Goal: Task Accomplishment & Management: Use online tool/utility

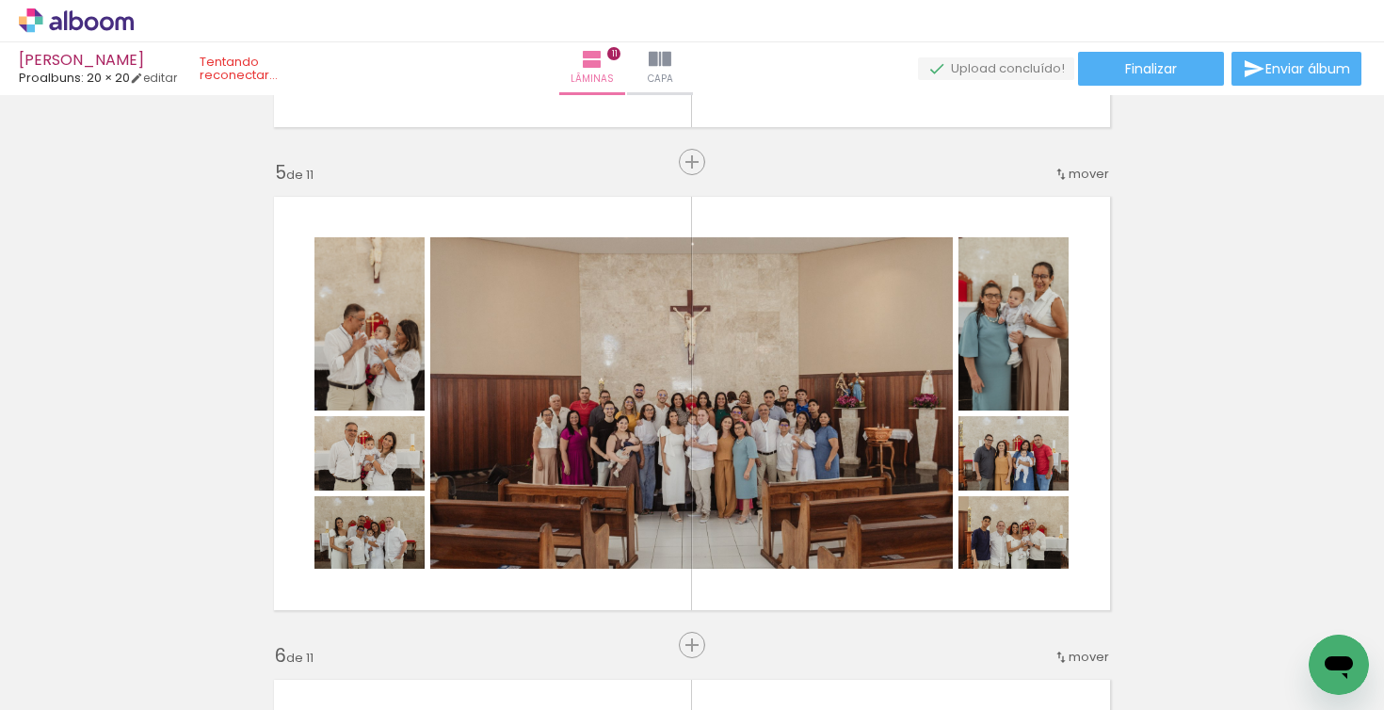
scroll to position [0, 2975]
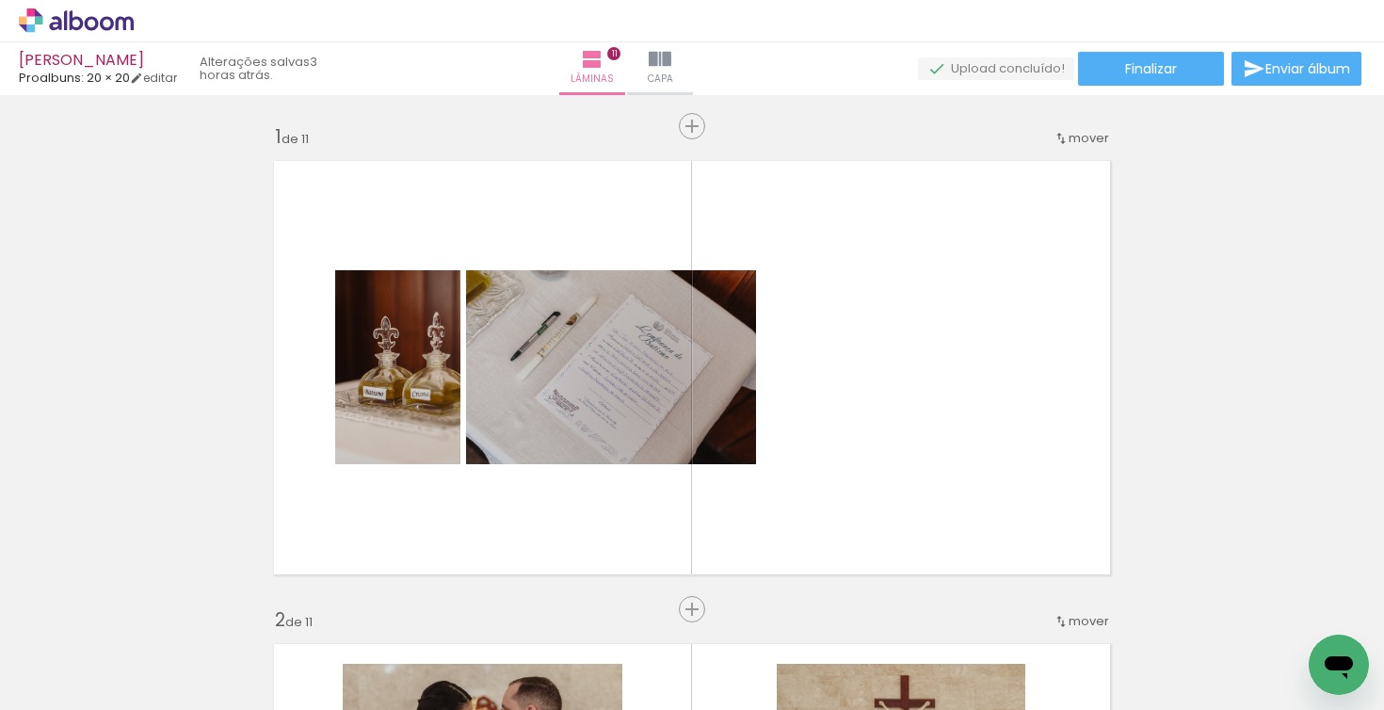
scroll to position [0, 2975]
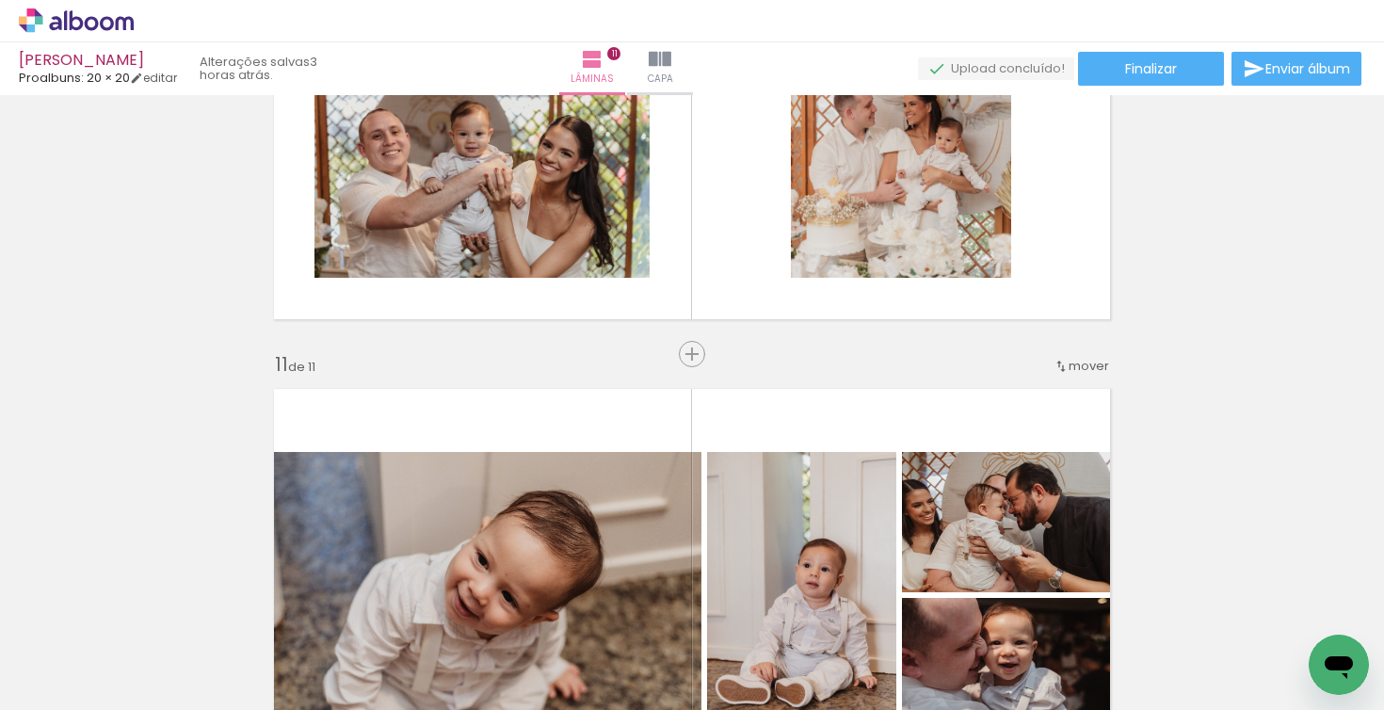
scroll to position [4693, 0]
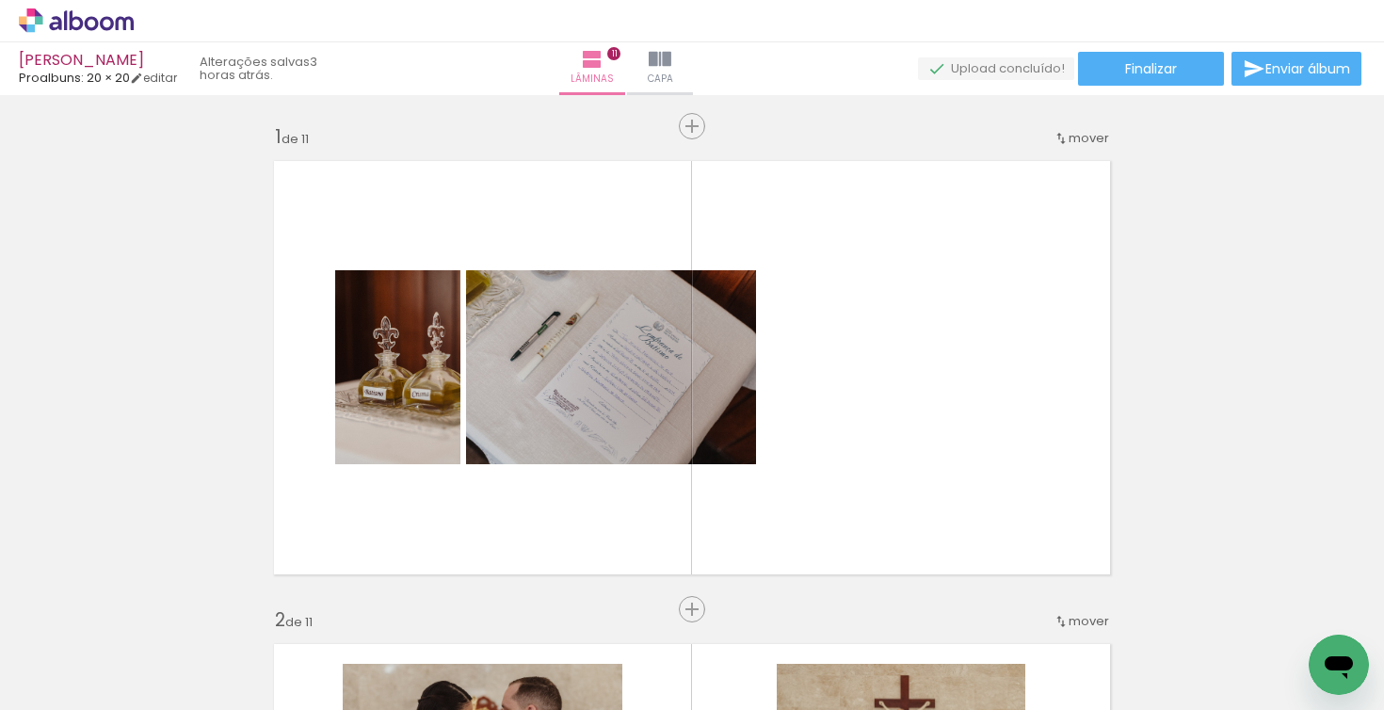
scroll to position [0, 2975]
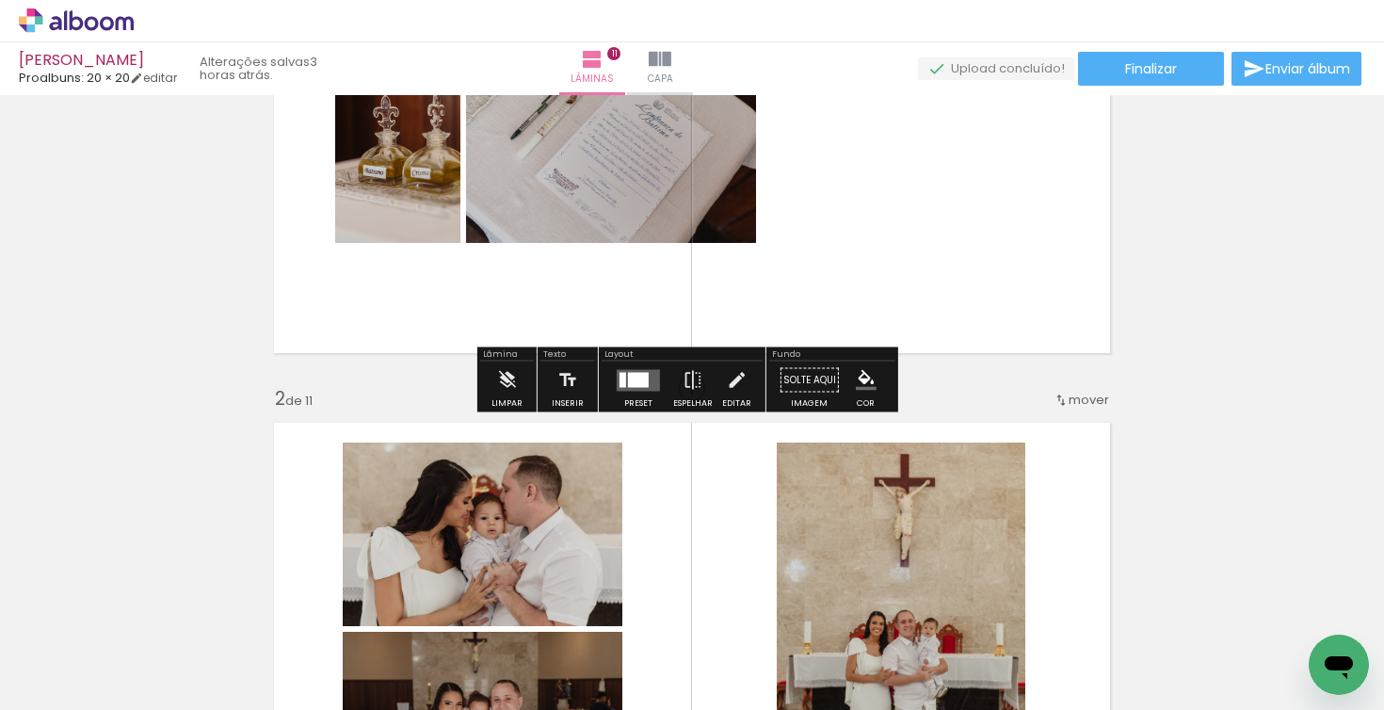
scroll to position [347, 0]
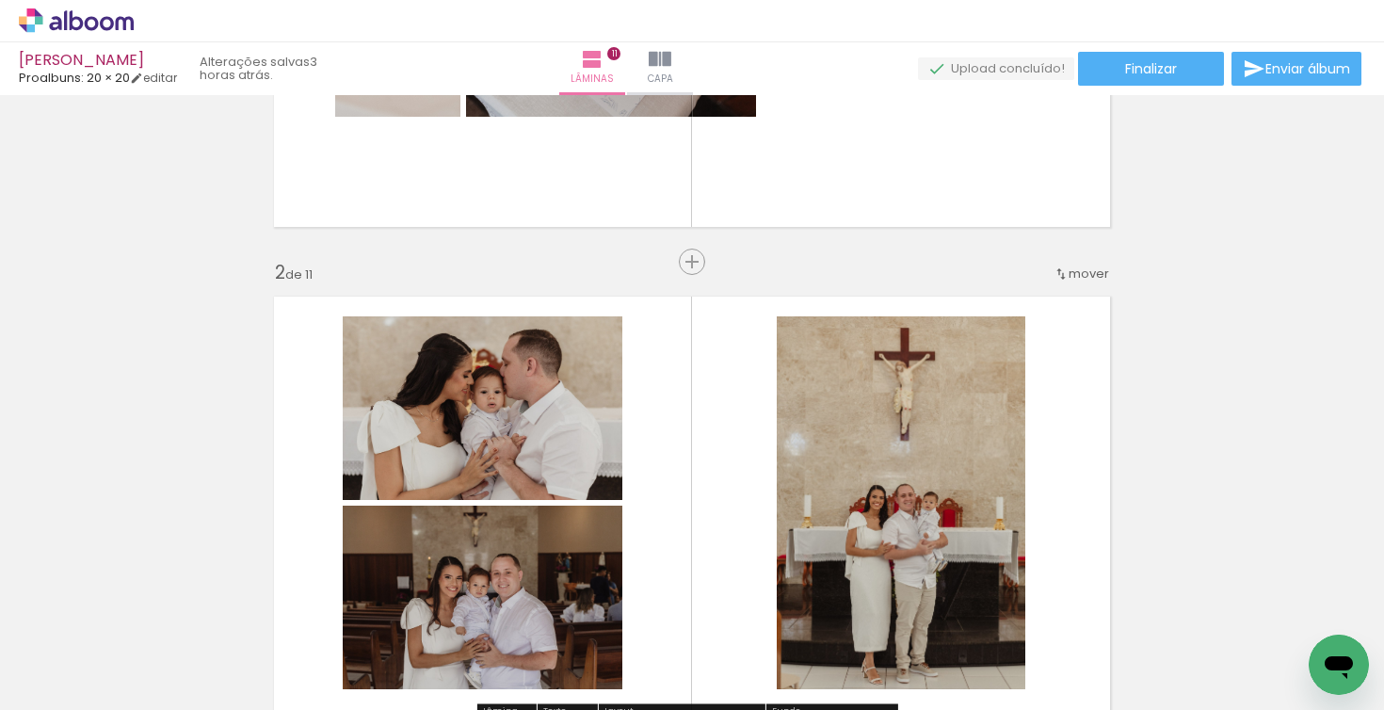
drag, startPoint x: 1193, startPoint y: 293, endPoint x: 1166, endPoint y: 326, distance: 42.8
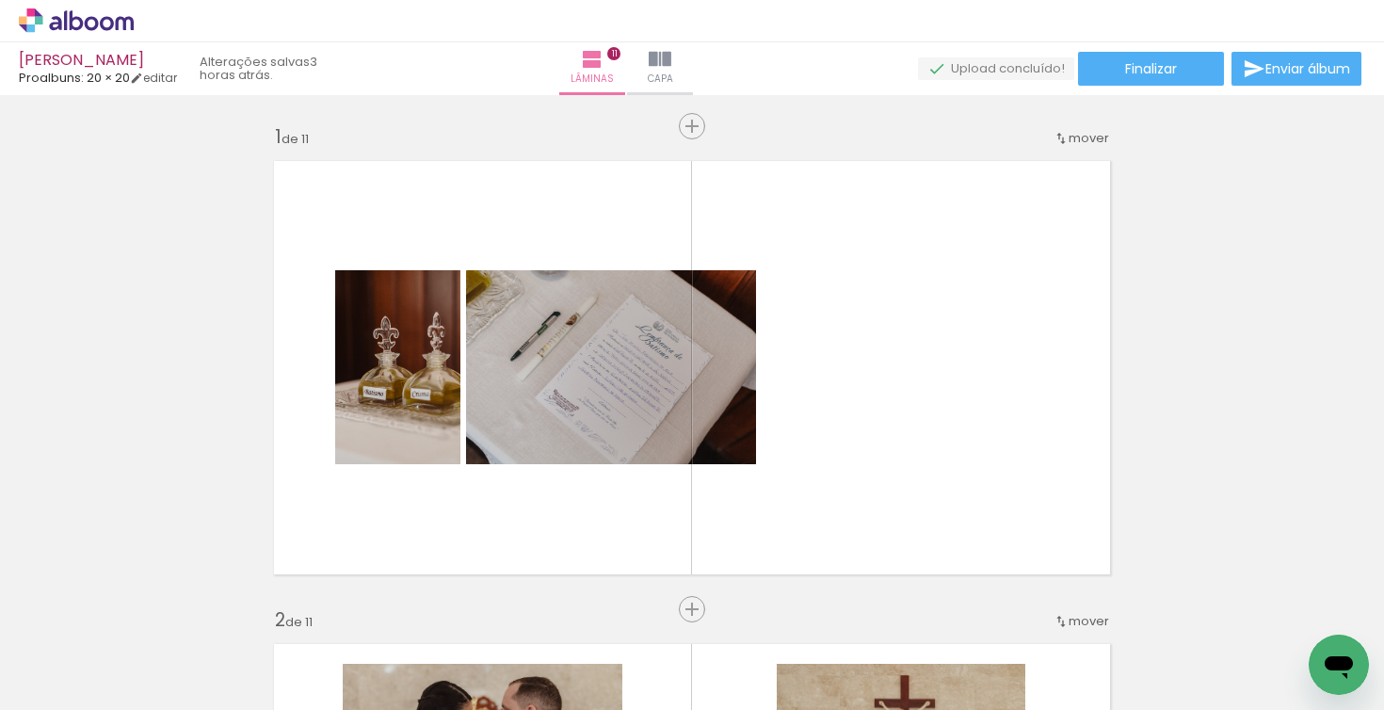
scroll to position [623, 0]
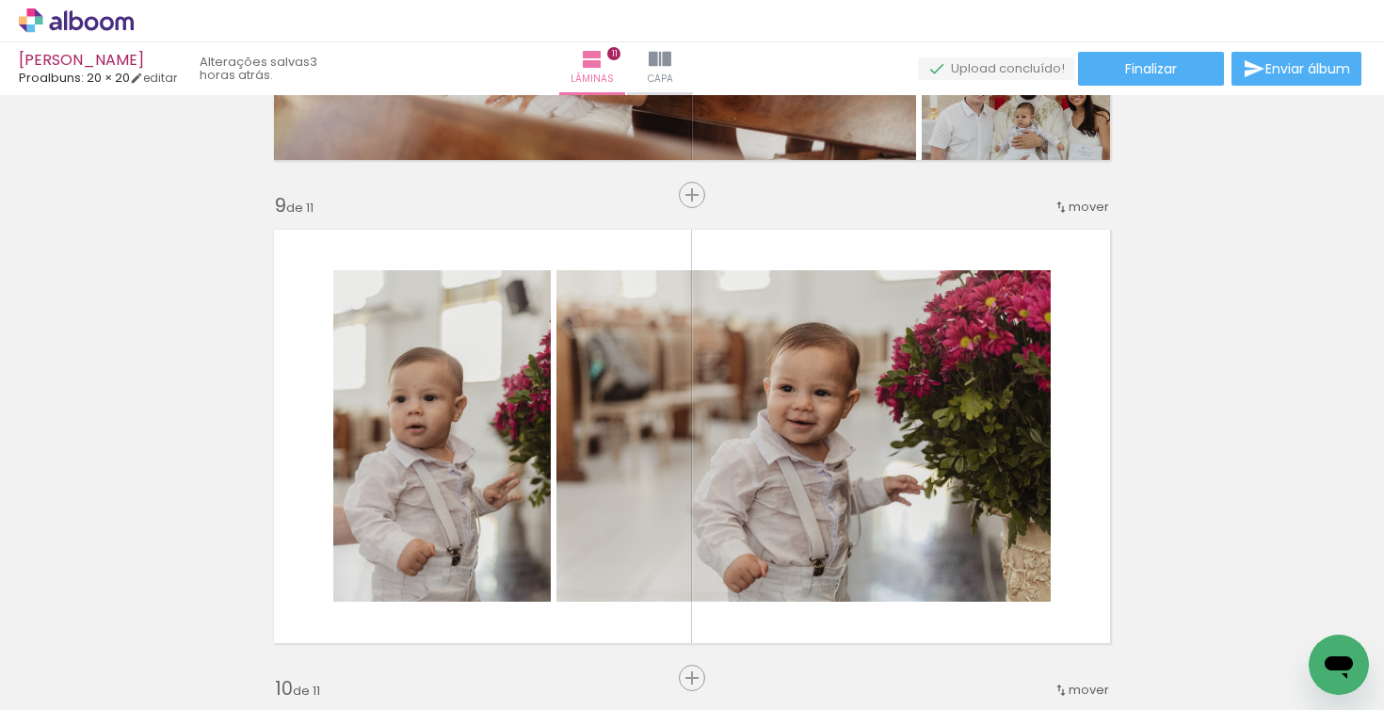
scroll to position [3777, 0]
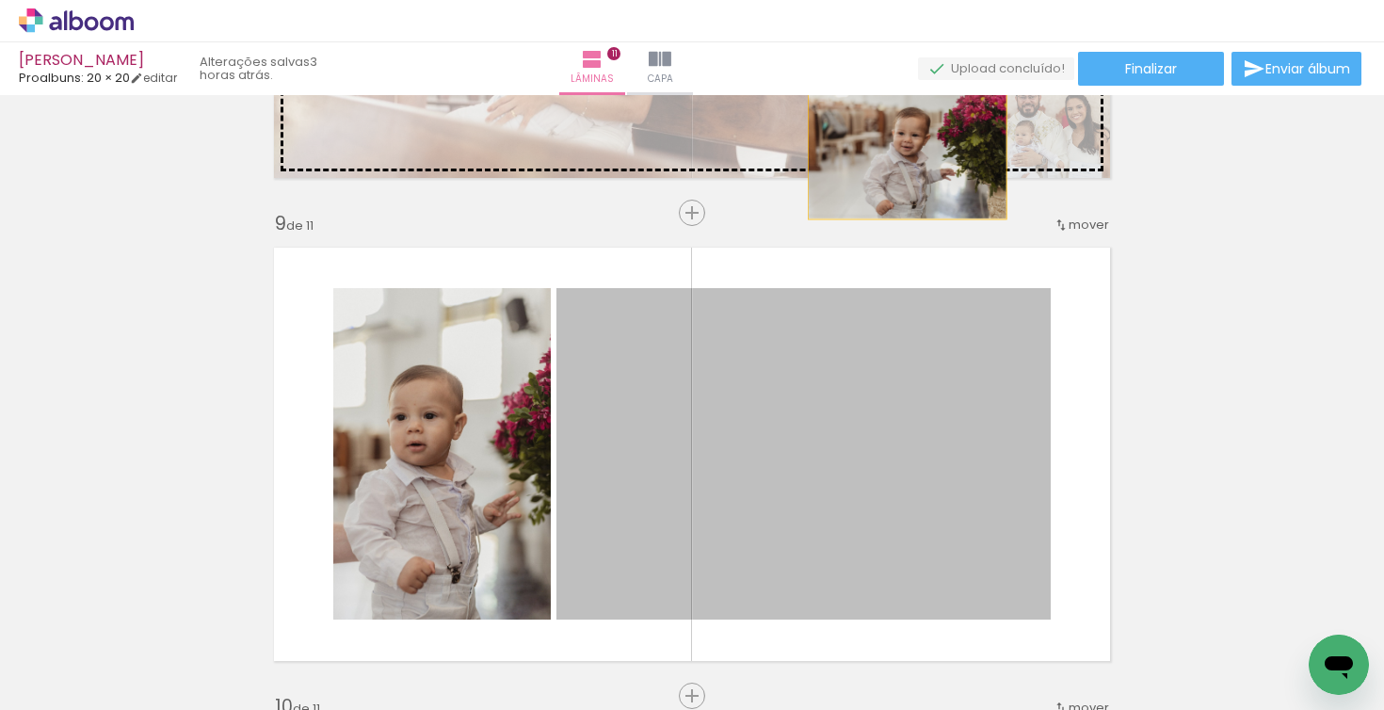
drag, startPoint x: 827, startPoint y: 340, endPoint x: 900, endPoint y: 152, distance: 202.1
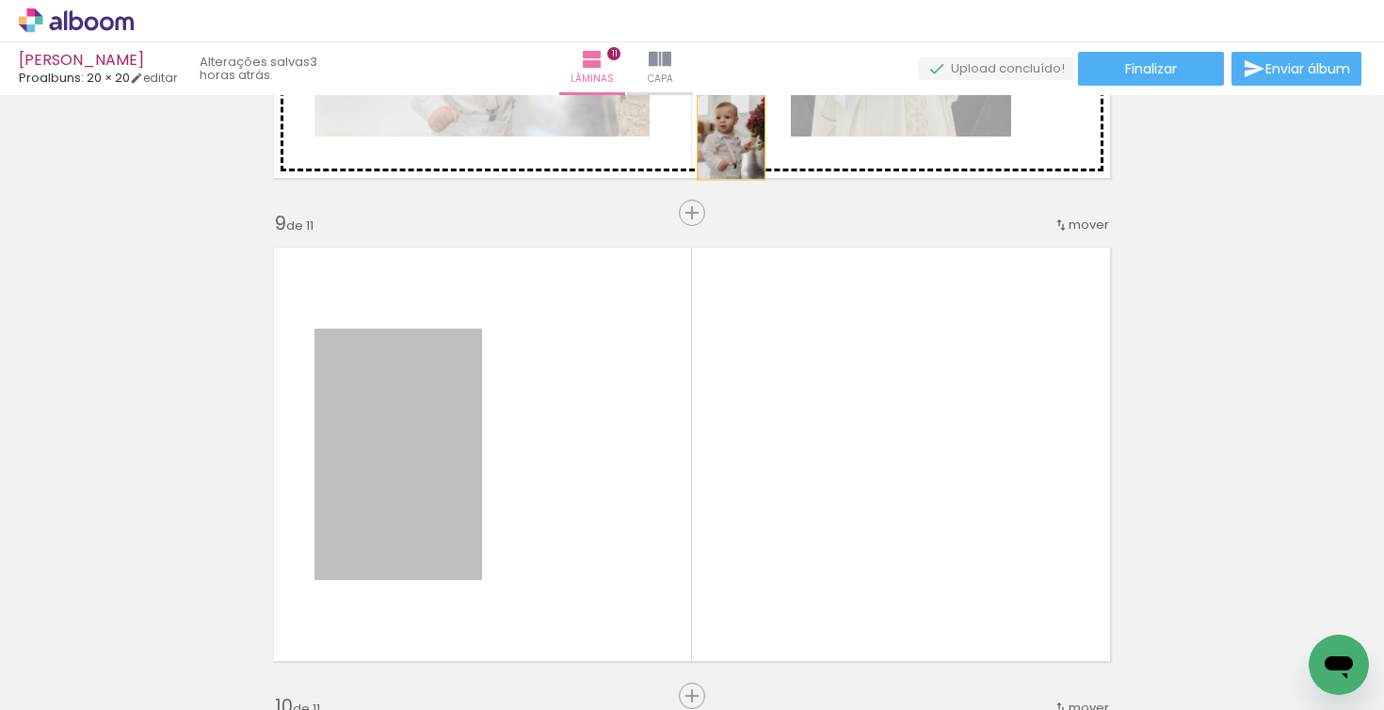
drag, startPoint x: 430, startPoint y: 415, endPoint x: 724, endPoint y: 128, distance: 410.8
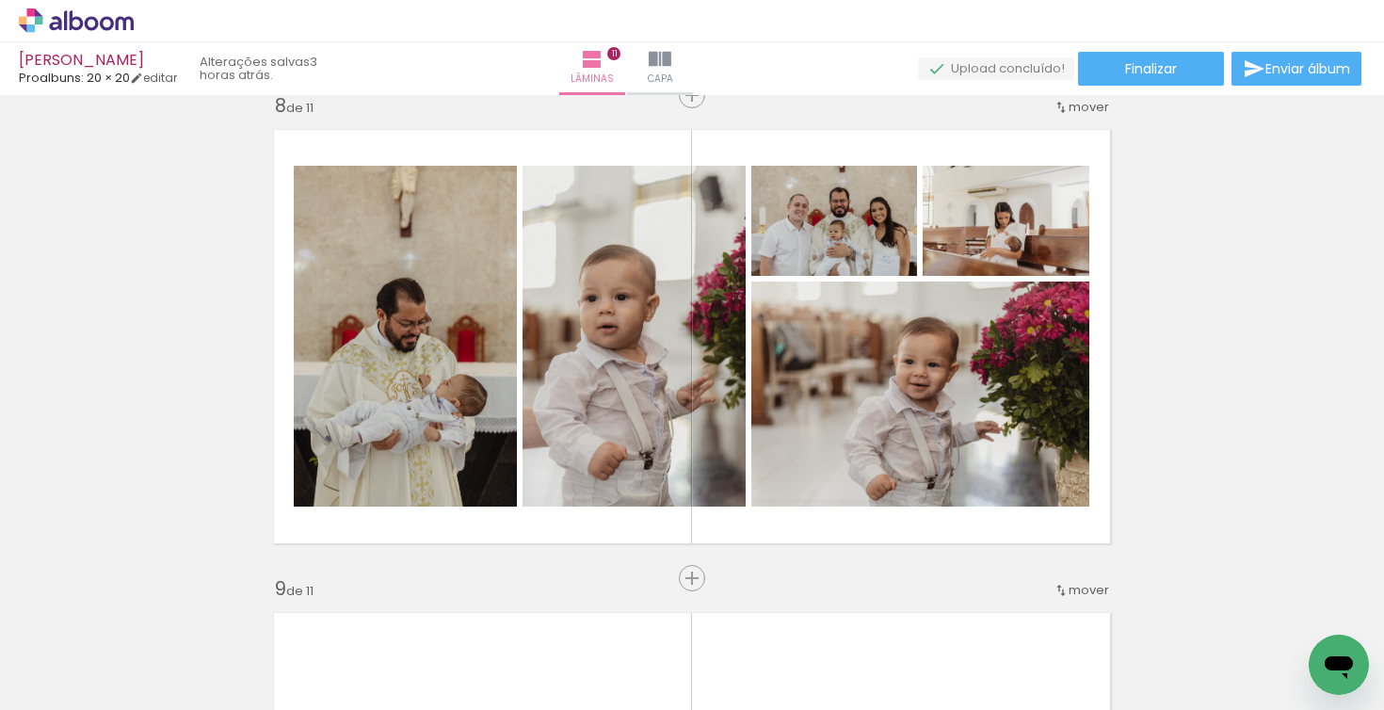
scroll to position [3435, 0]
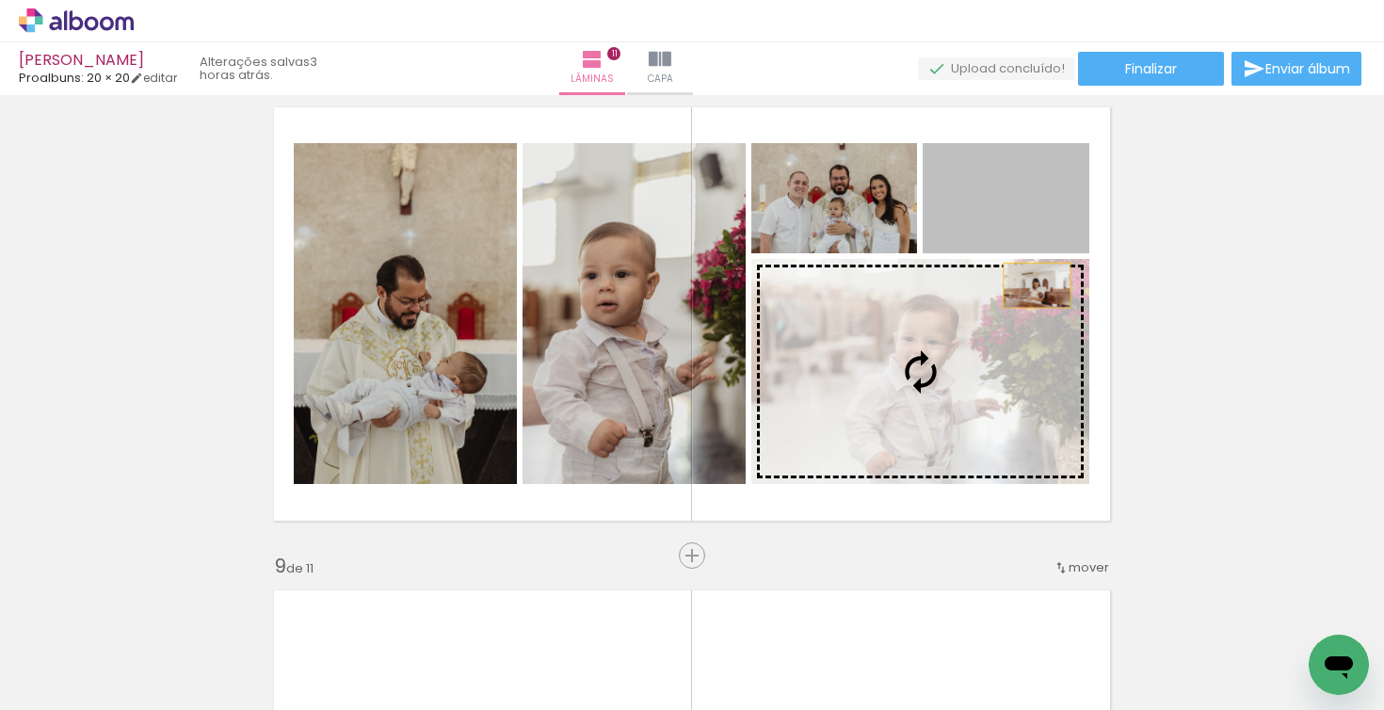
drag, startPoint x: 1042, startPoint y: 217, endPoint x: 1013, endPoint y: 344, distance: 130.4
click at [0, 0] on slot at bounding box center [0, 0] width 0 height 0
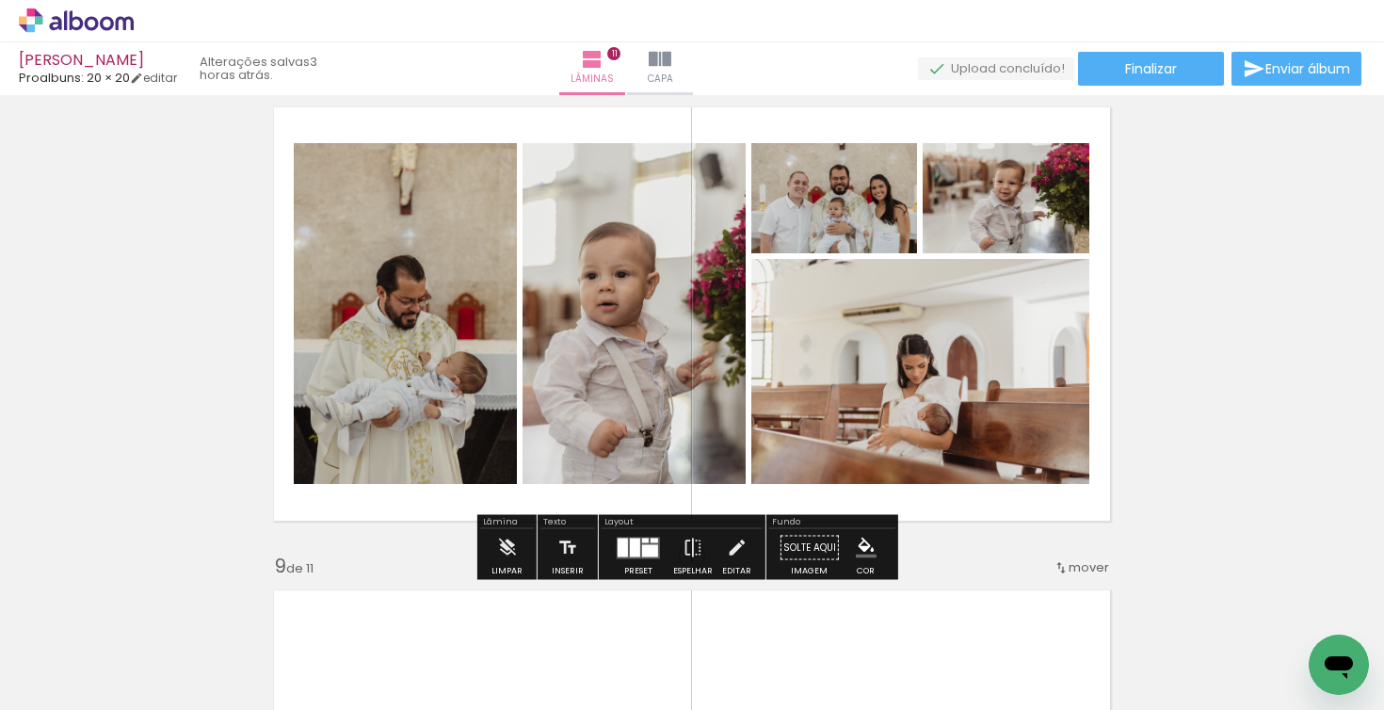
click at [634, 551] on div at bounding box center [635, 547] width 10 height 19
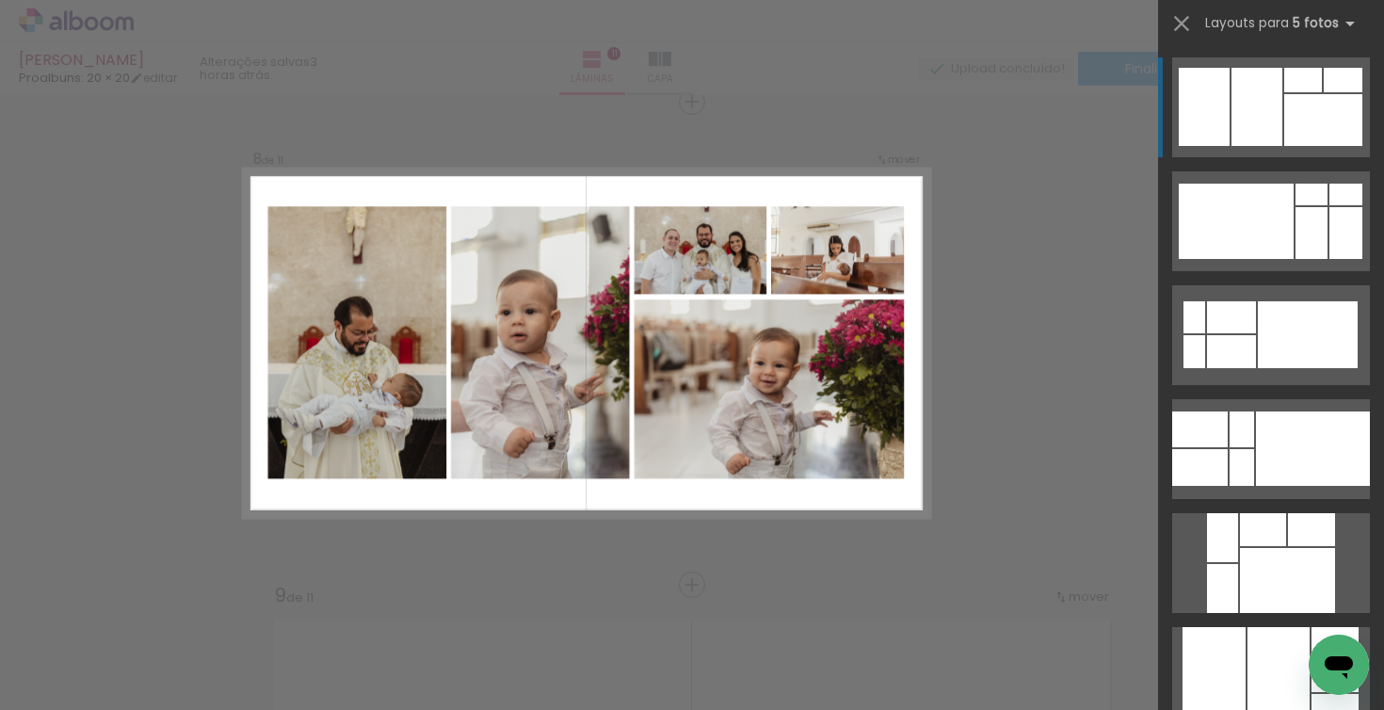
scroll to position [3405, 0]
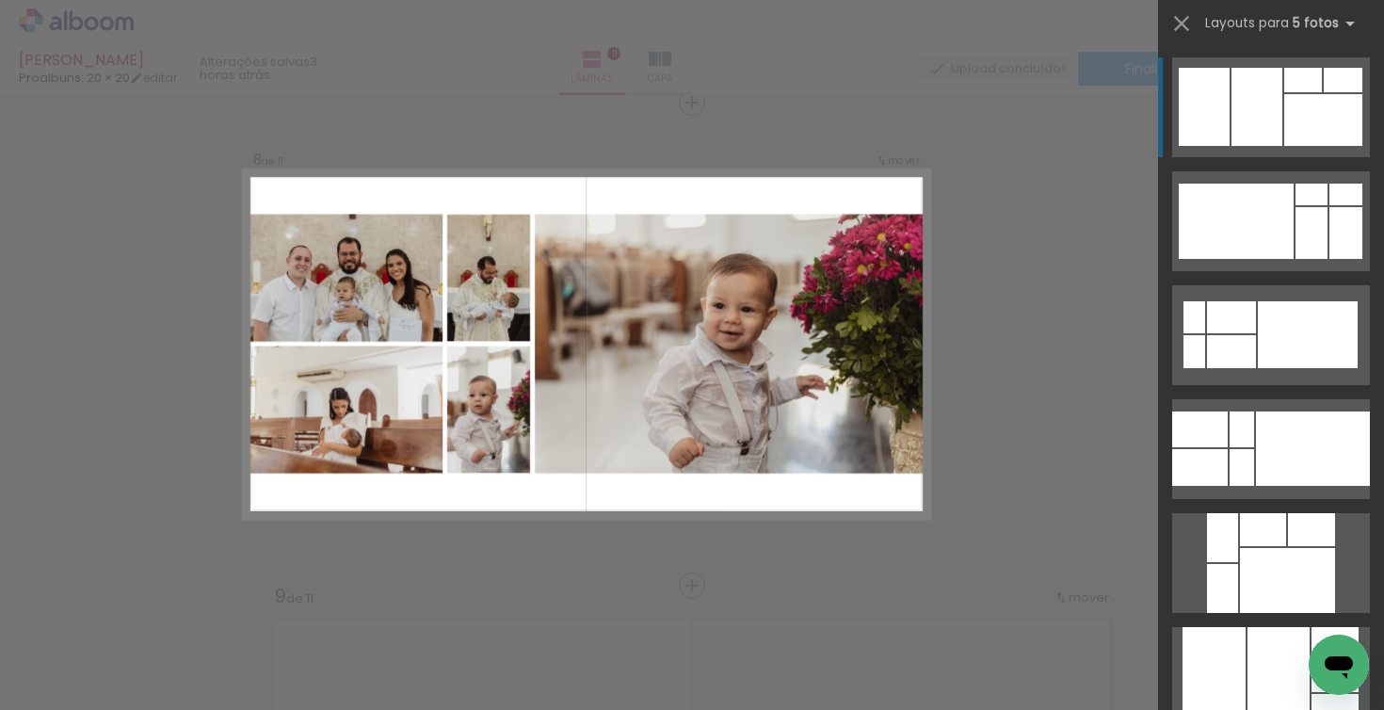
drag, startPoint x: 1249, startPoint y: 452, endPoint x: 1239, endPoint y: 471, distance: 21.5
click at [1256, 452] on div at bounding box center [1313, 448] width 114 height 74
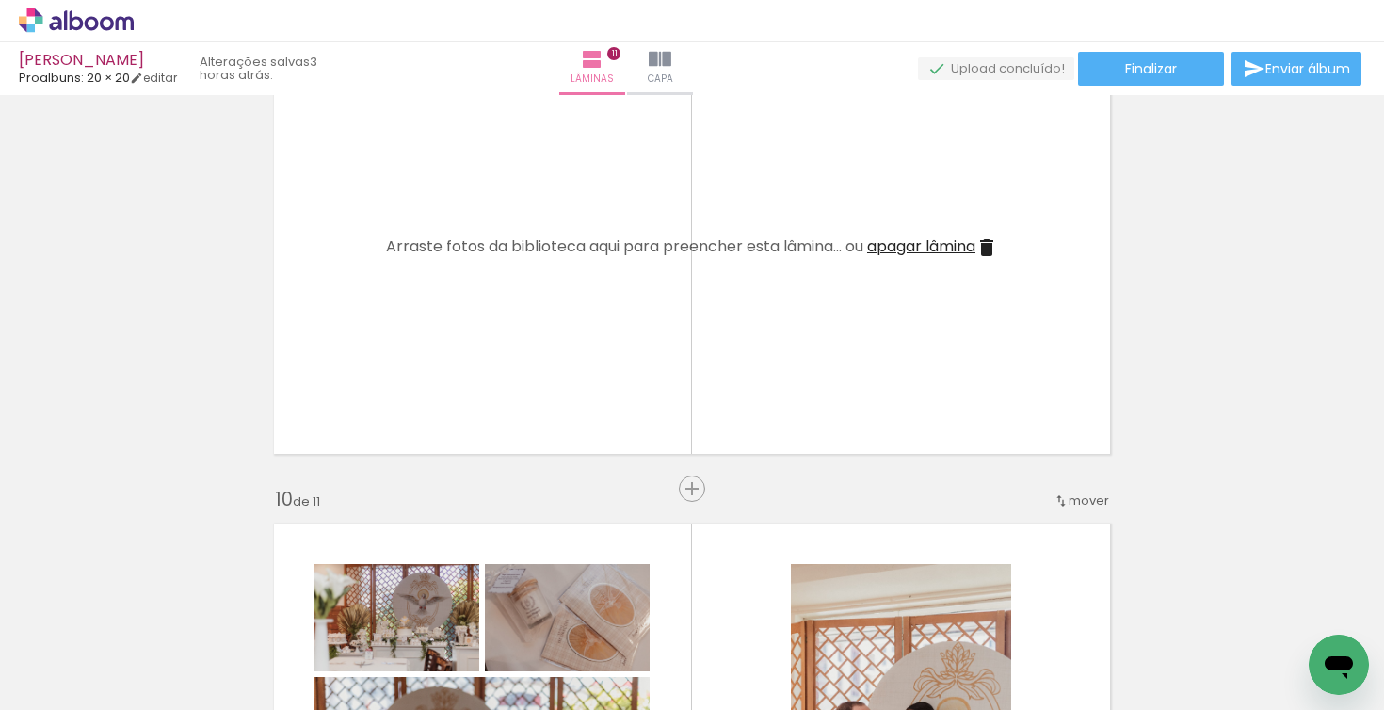
scroll to position [3936, 0]
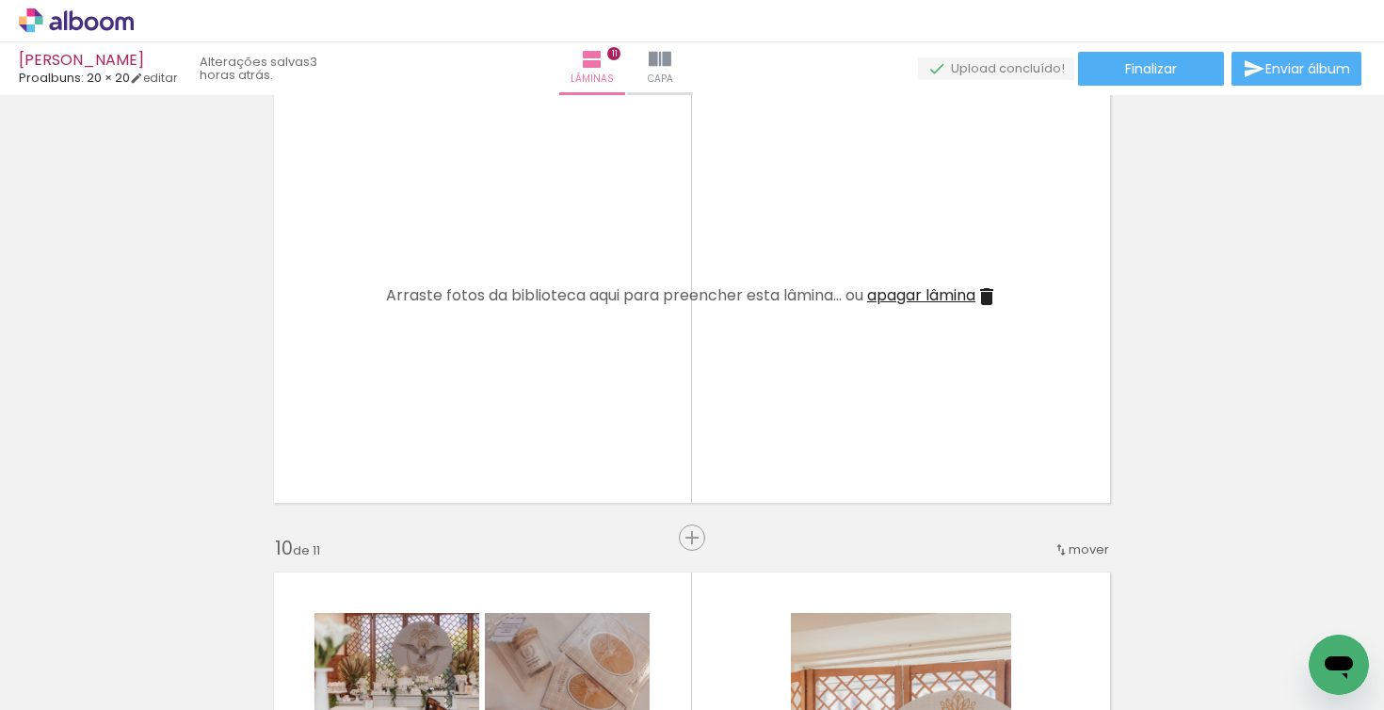
click at [971, 294] on span "apagar lâmina" at bounding box center [921, 295] width 108 height 22
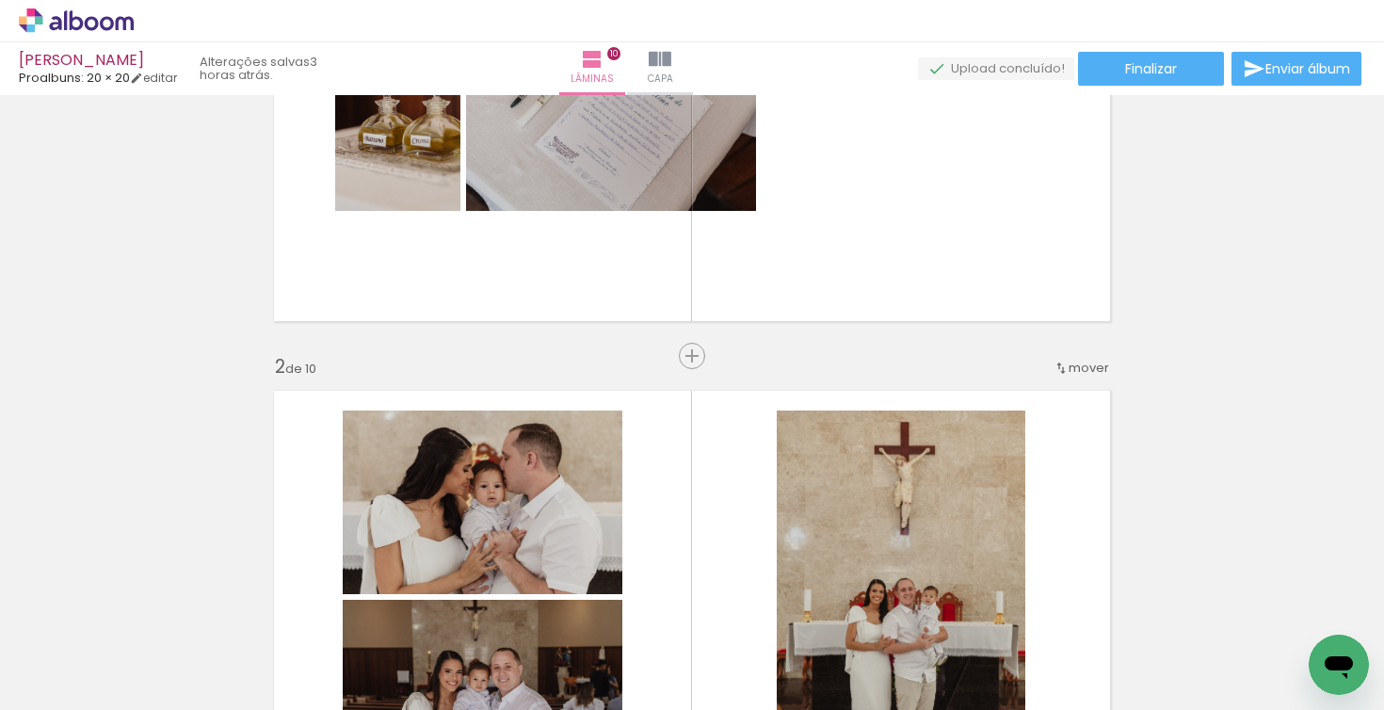
scroll to position [72, 0]
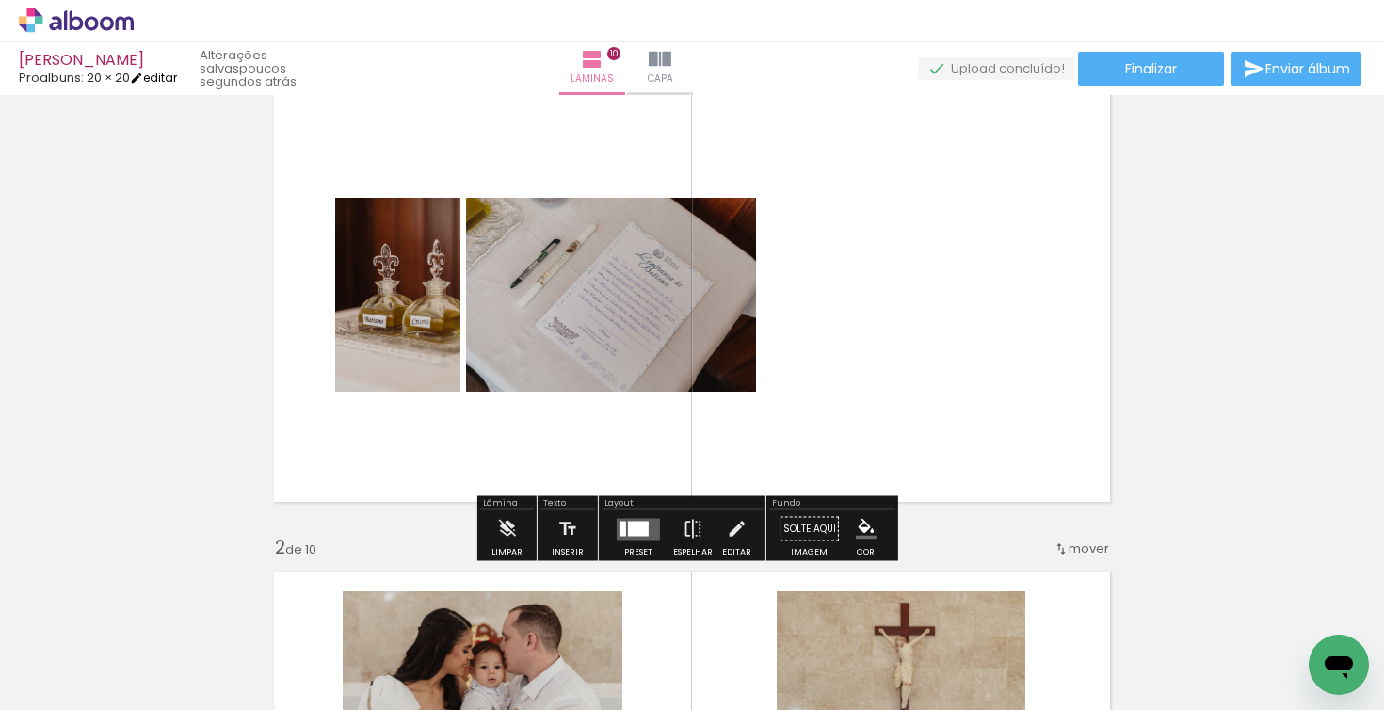
click at [143, 82] on iron-icon at bounding box center [136, 78] width 13 height 13
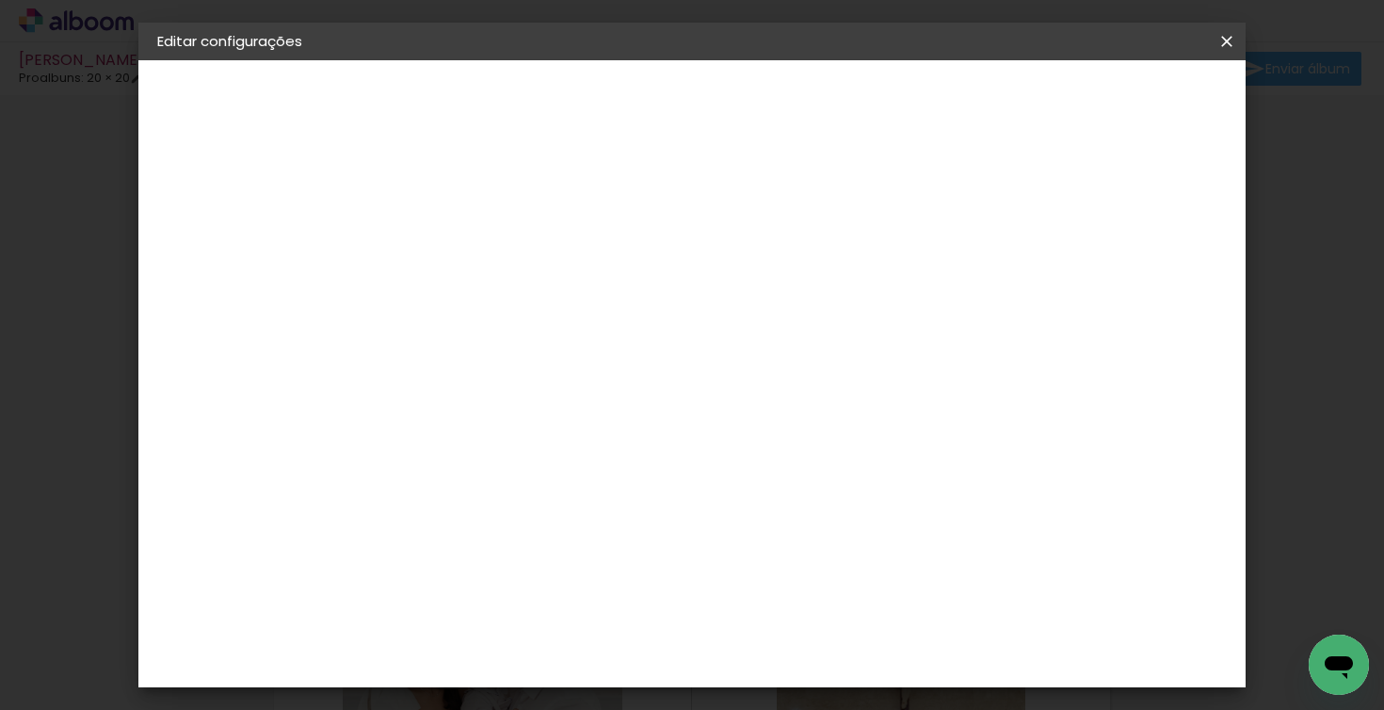
drag, startPoint x: 1223, startPoint y: 46, endPoint x: 816, endPoint y: 375, distance: 522.9
click at [1222, 46] on iron-icon at bounding box center [1227, 41] width 23 height 19
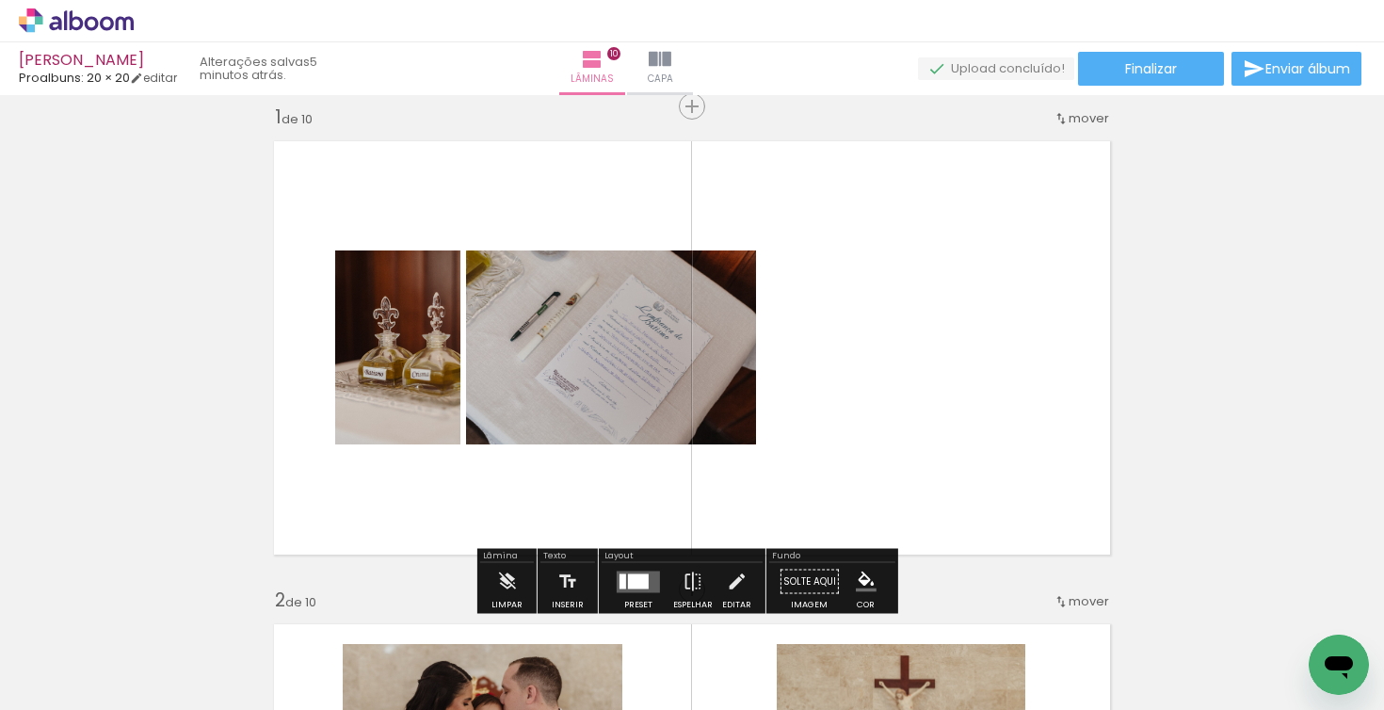
scroll to position [39, 0]
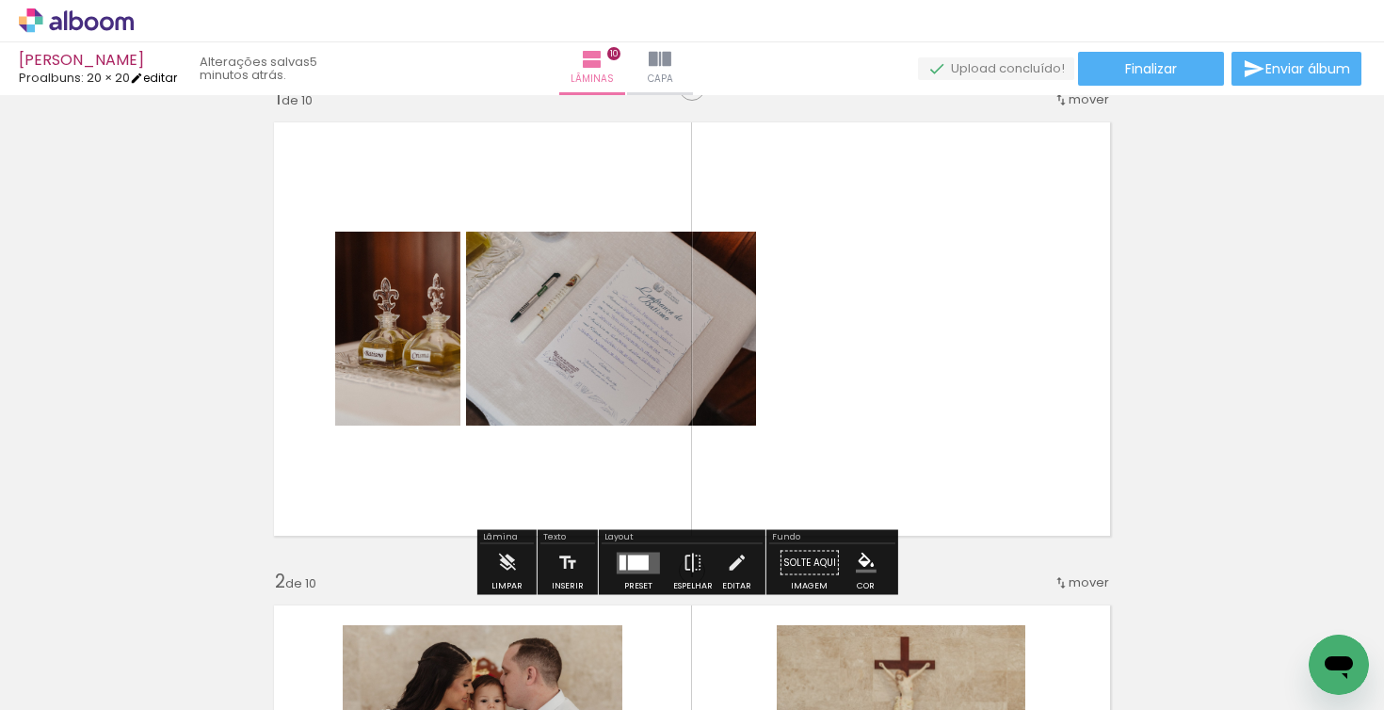
click at [159, 75] on link "editar" at bounding box center [153, 78] width 47 height 16
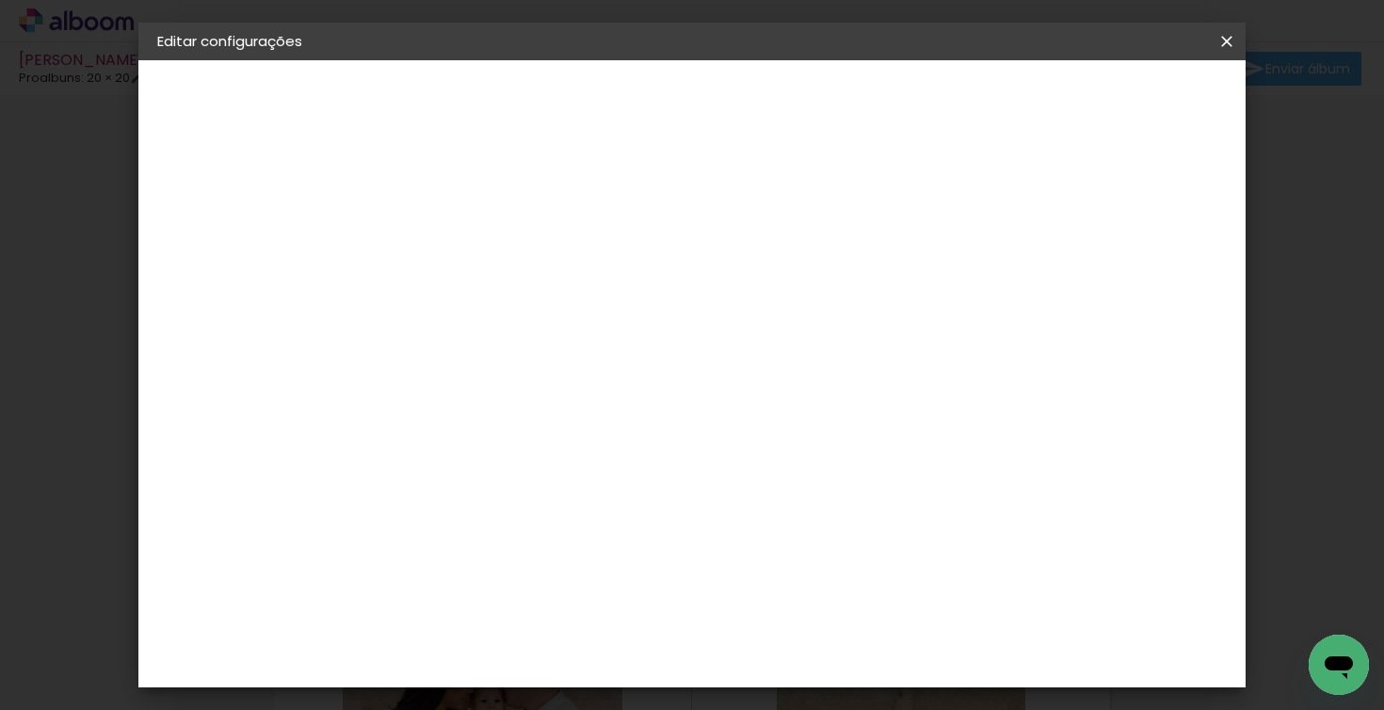
click at [83, 289] on iron-overlay-backdrop at bounding box center [692, 355] width 1384 height 710
click at [1221, 44] on iron-icon at bounding box center [1227, 41] width 23 height 19
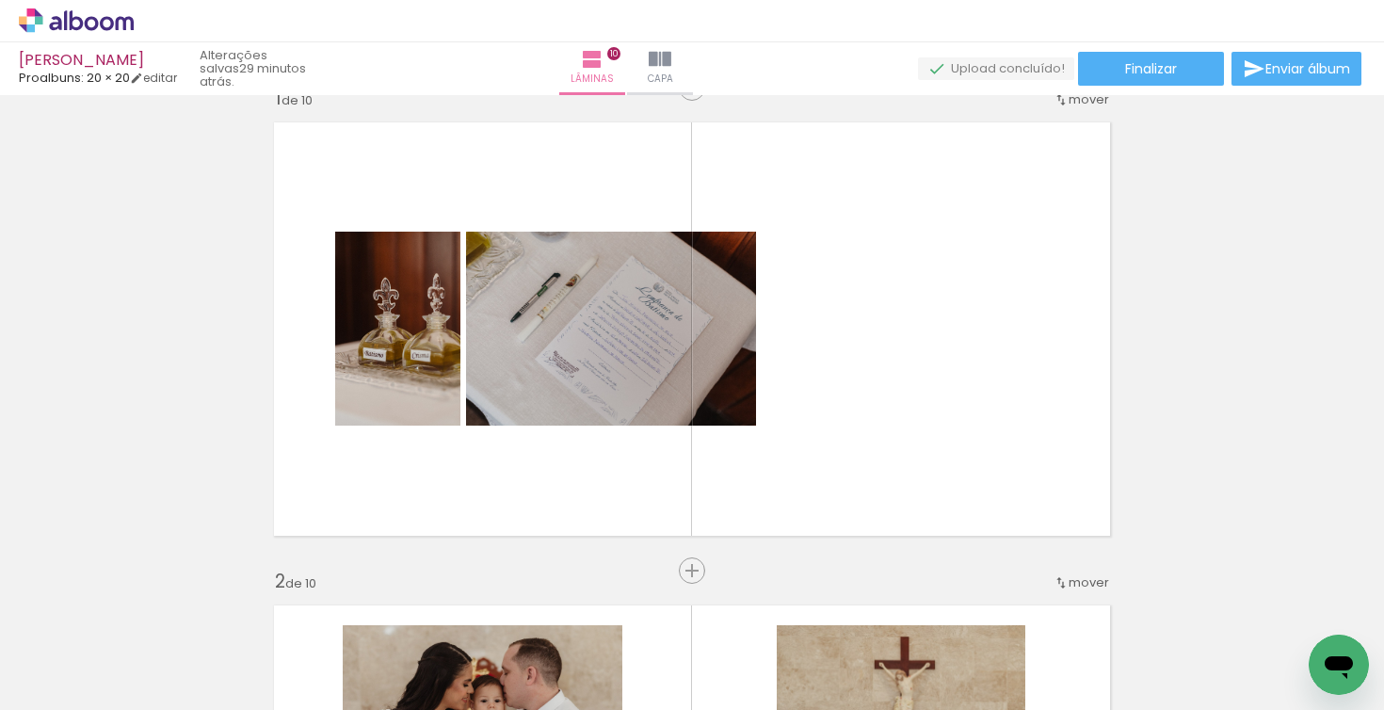
scroll to position [0, 2975]
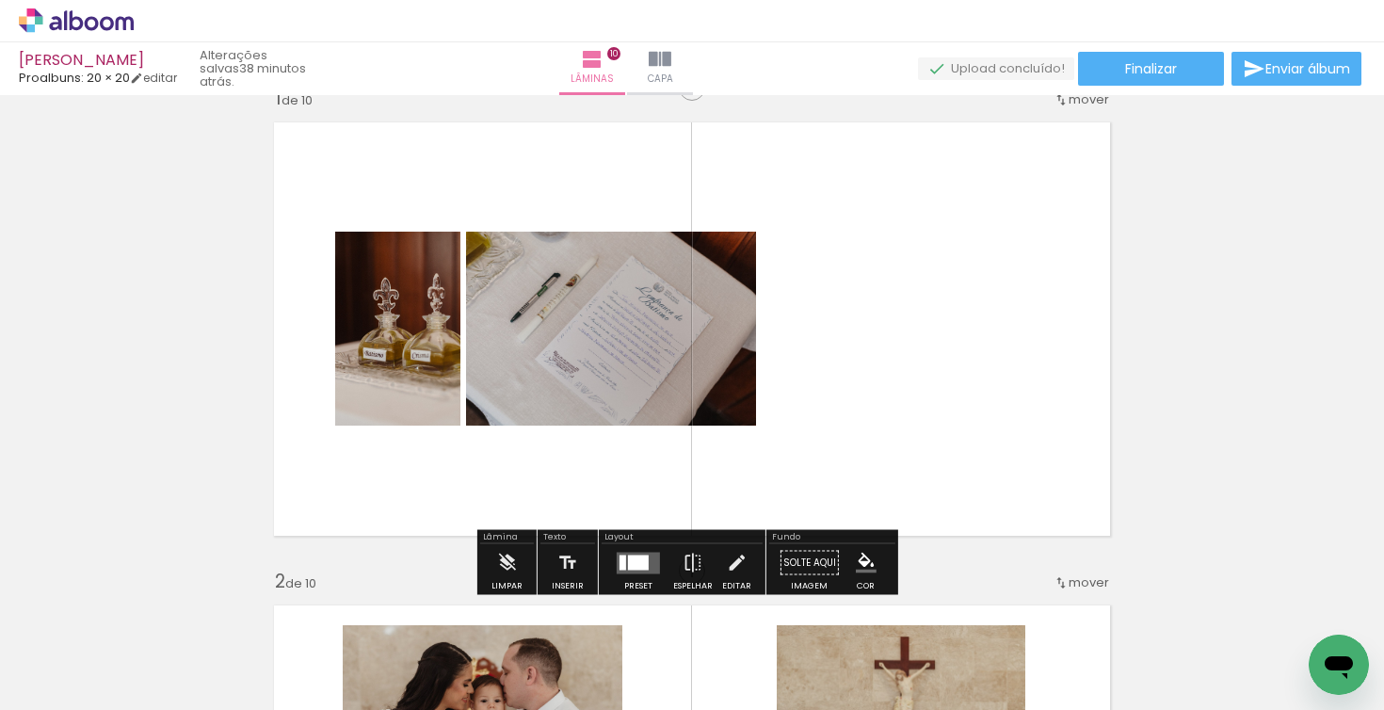
scroll to position [0, 2975]
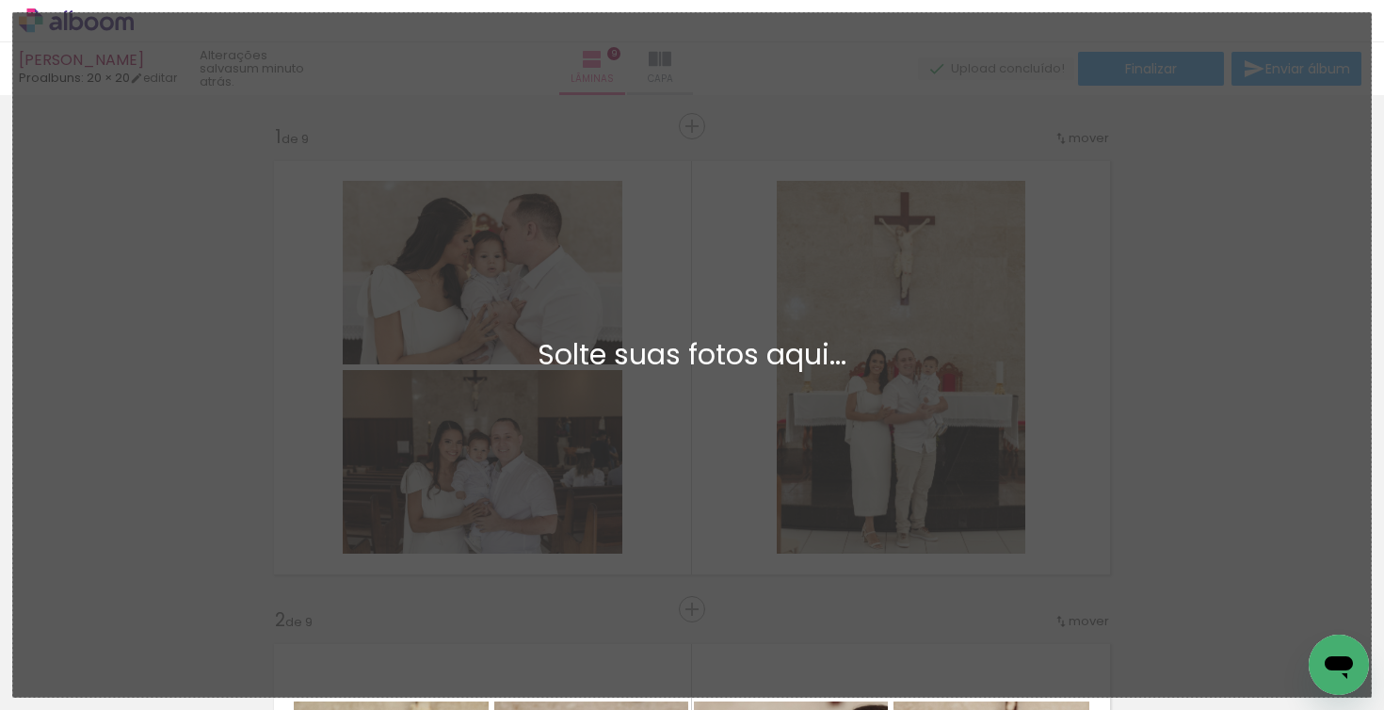
scroll to position [0, 3081]
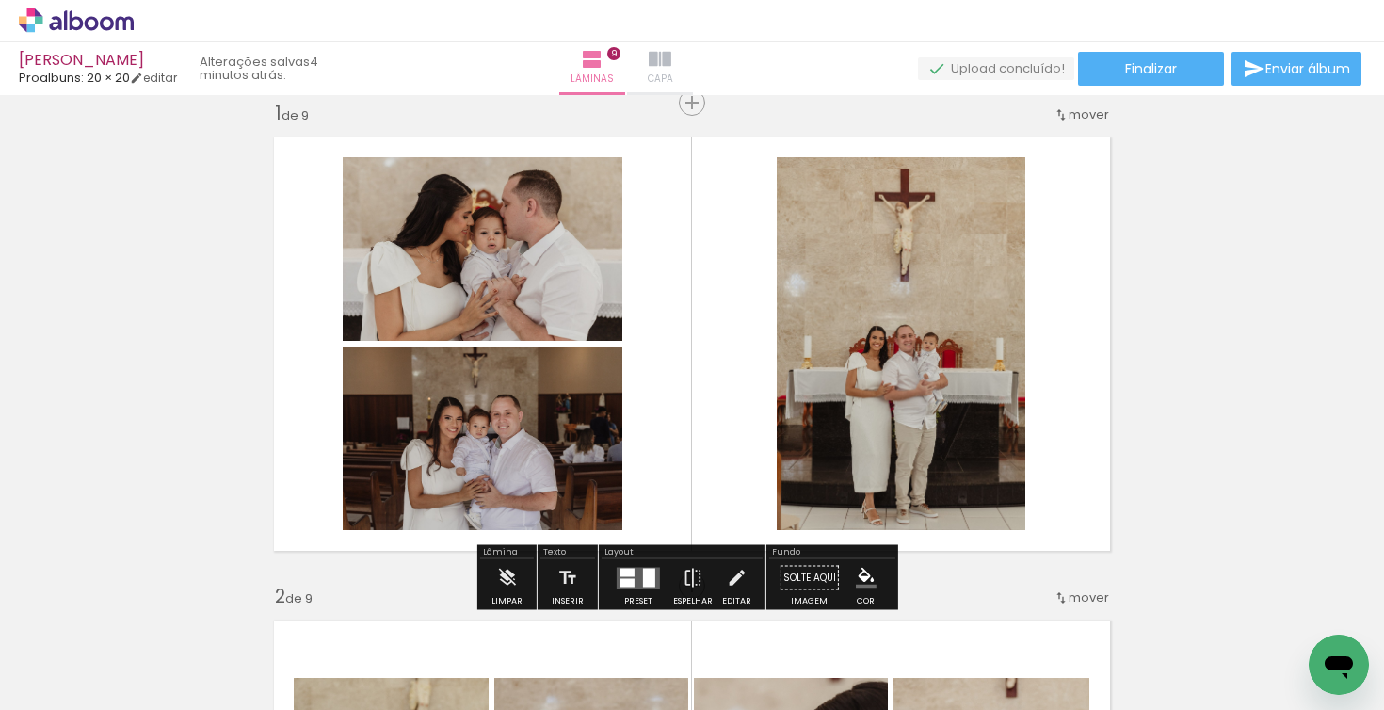
click at [671, 64] on iron-icon at bounding box center [660, 59] width 23 height 23
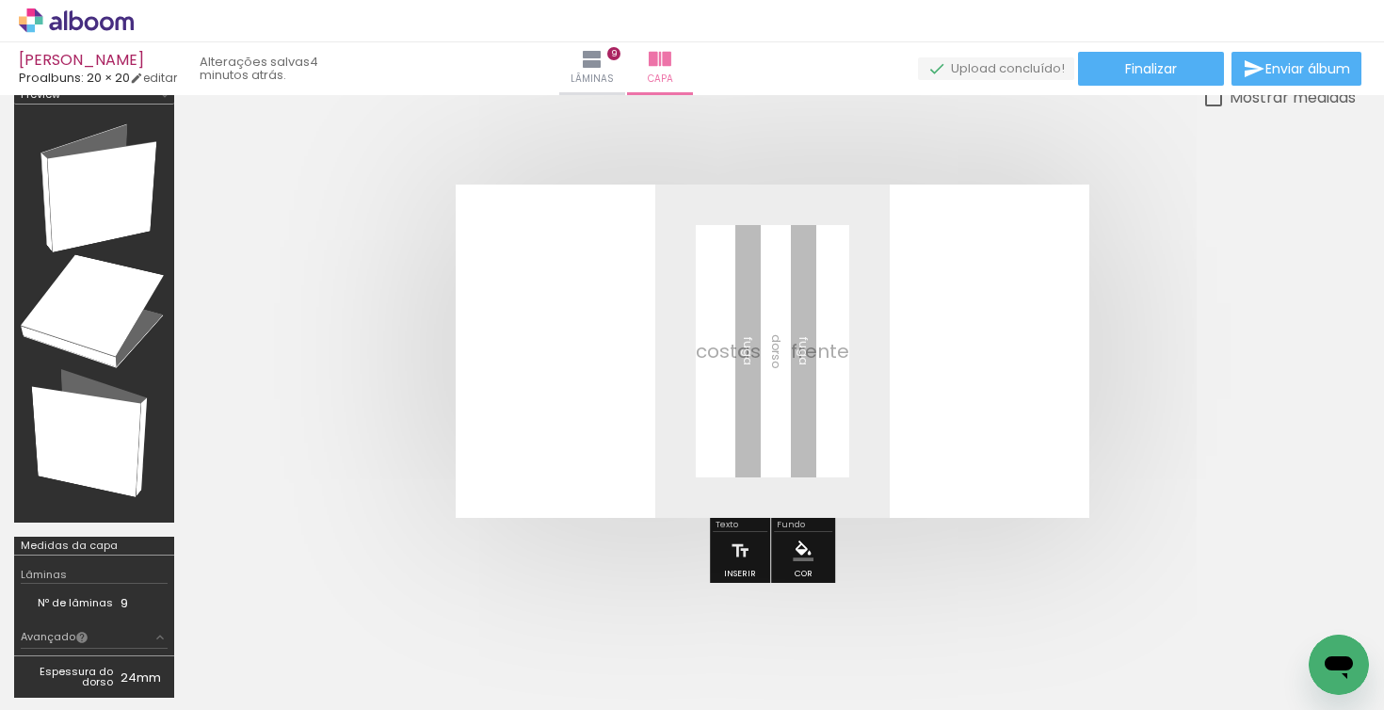
click at [1157, 316] on quentale-cover at bounding box center [772, 351] width 1017 height 333
click at [165, 80] on link "editar" at bounding box center [153, 78] width 47 height 16
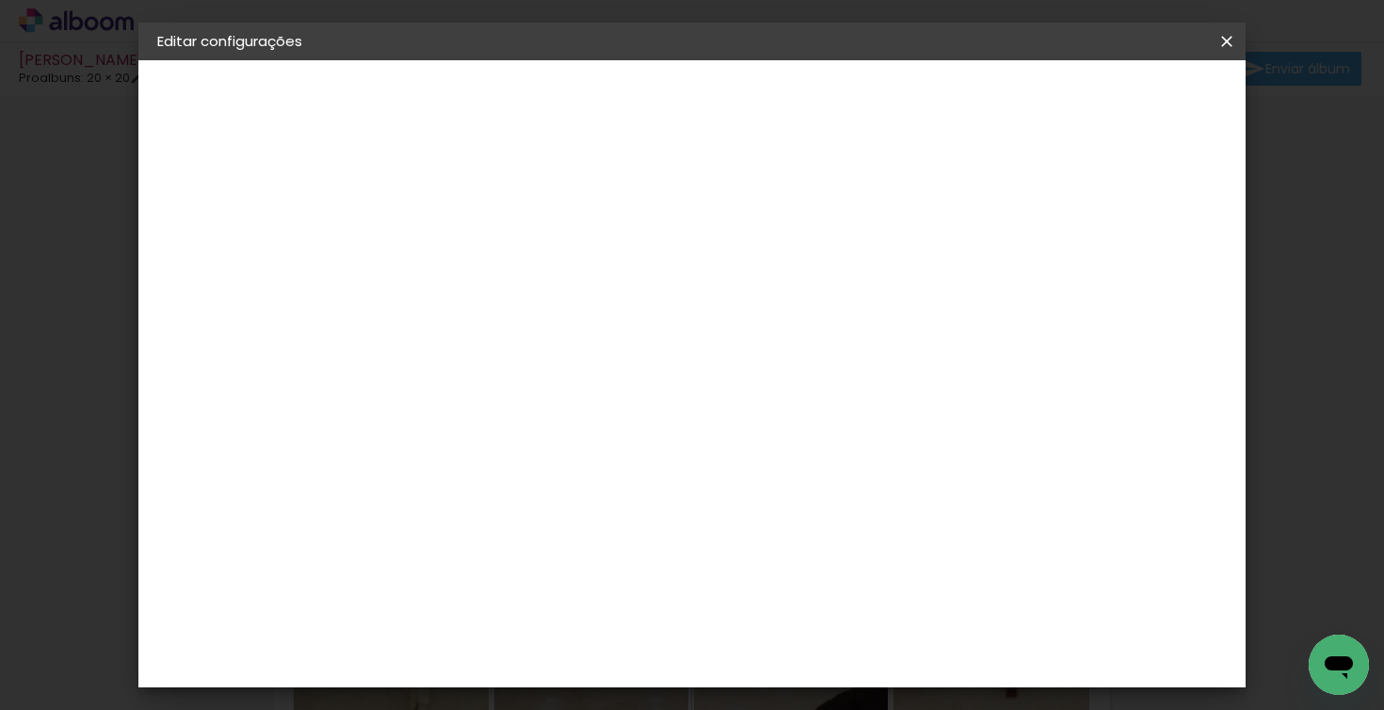
drag, startPoint x: 96, startPoint y: 362, endPoint x: 1087, endPoint y: 180, distance: 1007.0
click at [96, 362] on iron-overlay-backdrop at bounding box center [692, 355] width 1384 height 710
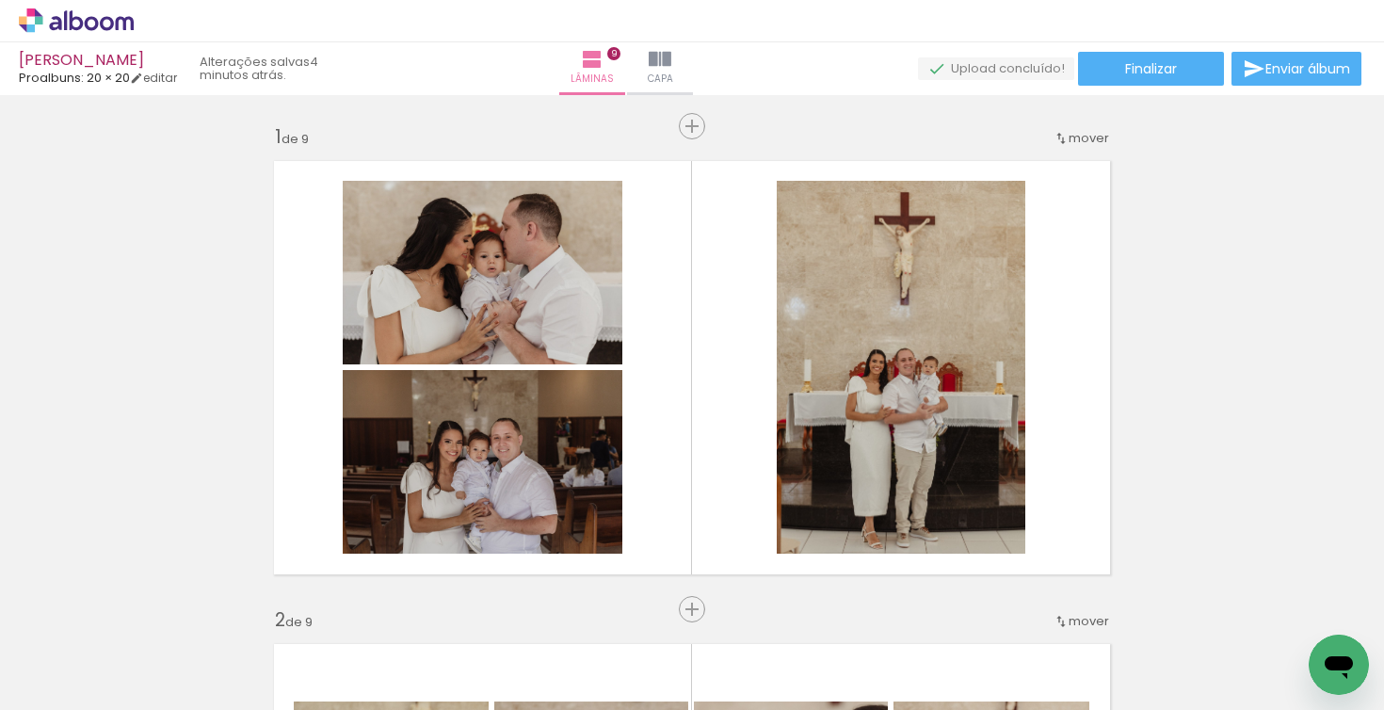
scroll to position [0, 3081]
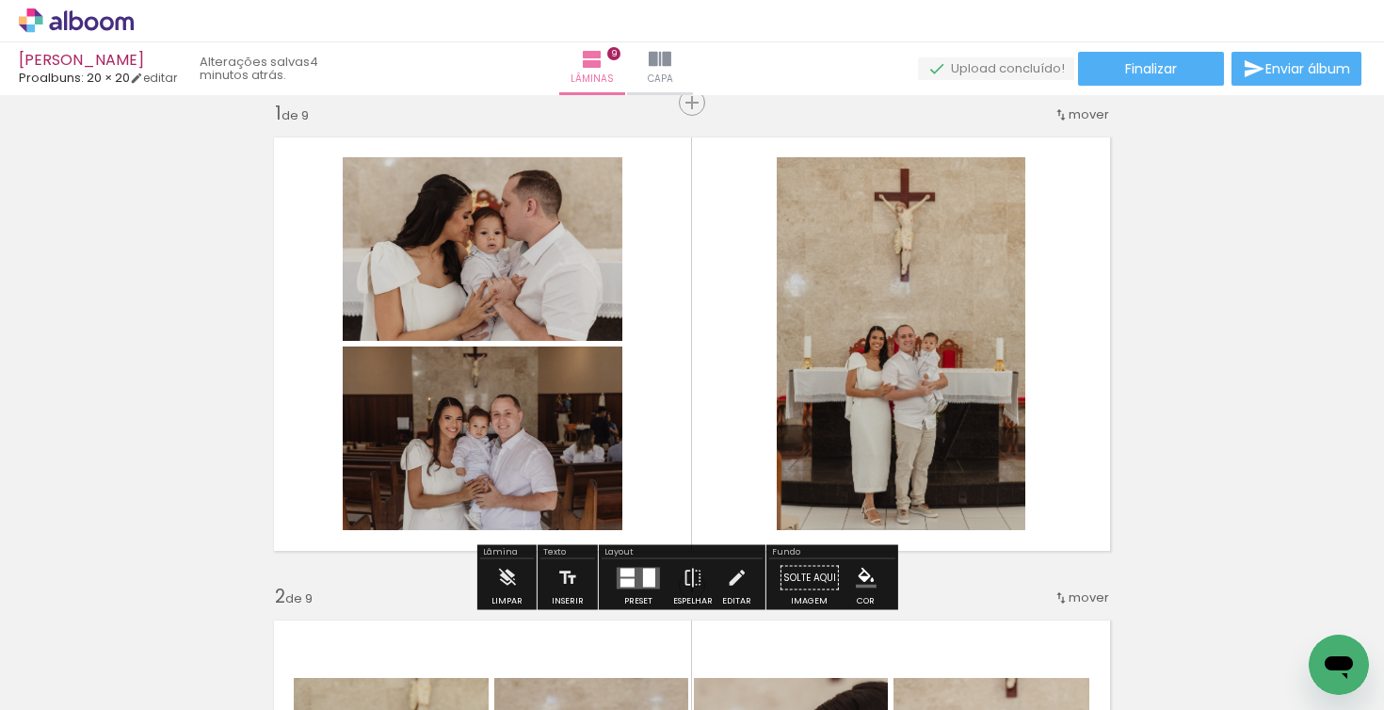
drag, startPoint x: 1229, startPoint y: 188, endPoint x: 1126, endPoint y: 160, distance: 106.4
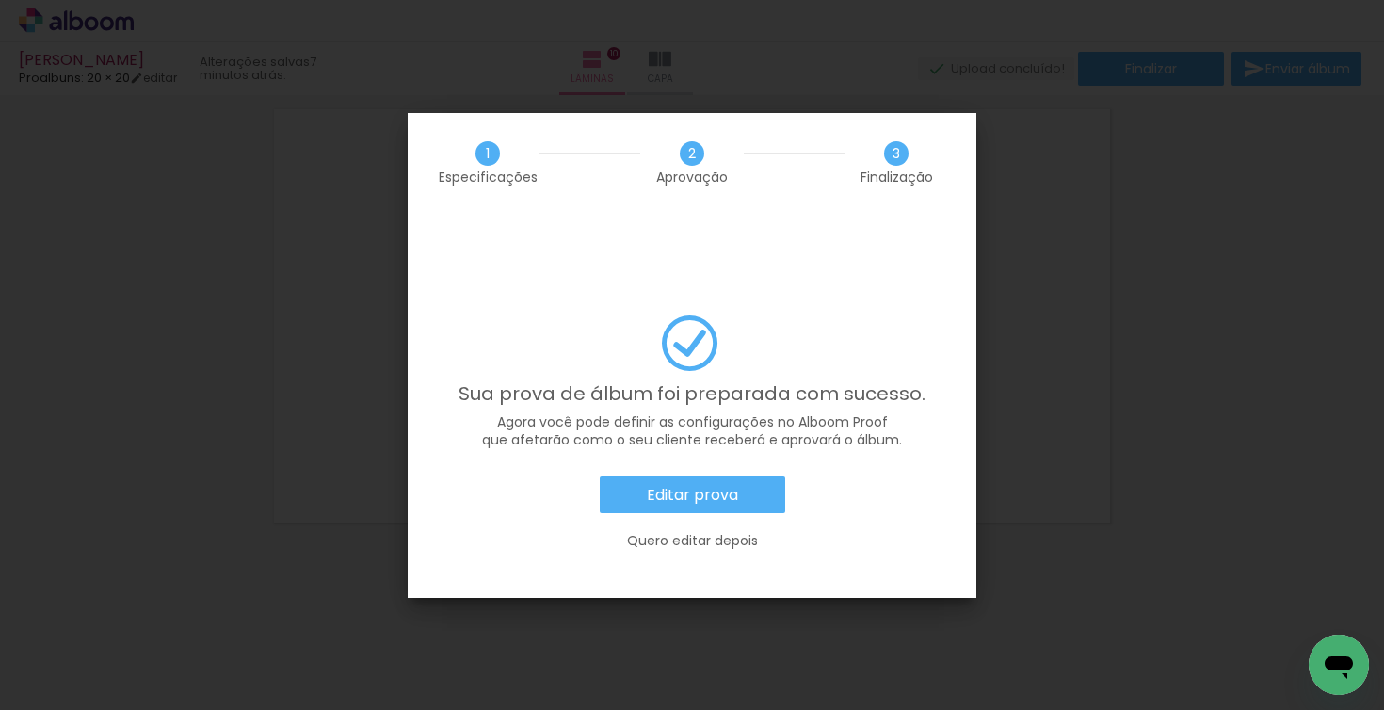
scroll to position [0, 3186]
click at [690, 523] on paper-button "Quero editar depois" at bounding box center [692, 541] width 512 height 37
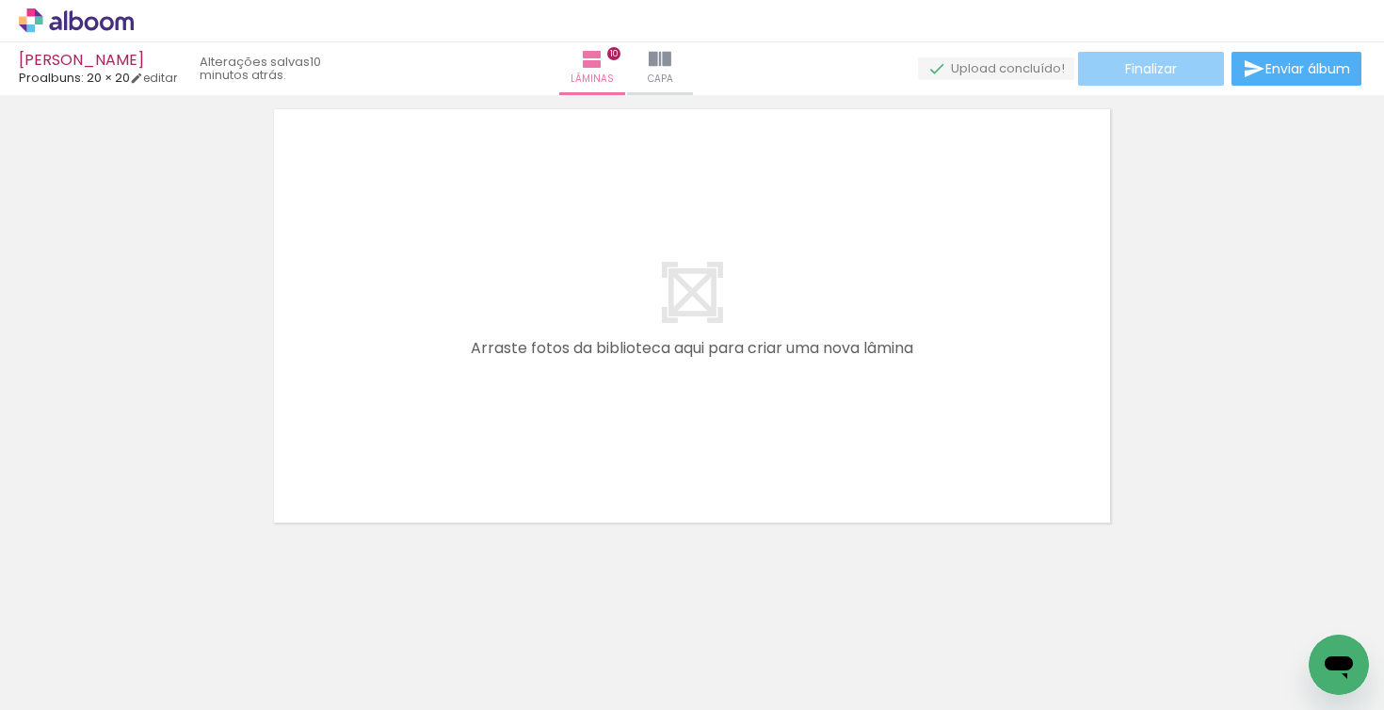
click at [1147, 79] on paper-button "Finalizar" at bounding box center [1151, 69] width 146 height 34
